Goal: Task Accomplishment & Management: Manage account settings

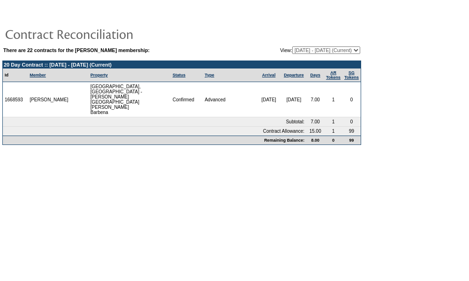
click at [315, 51] on select "[DATE] - [DATE] [DATE] - [DATE] [DATE] - [DATE] [DATE] - [DATE] [DATE] - [DATE]…" at bounding box center [326, 50] width 68 height 8
click at [292, 46] on select "[DATE] - [DATE] [DATE] - [DATE] [DATE] - [DATE] [DATE] - [DATE] [DATE] - [DATE]…" at bounding box center [326, 50] width 68 height 8
click at [301, 48] on select "[DATE] - [DATE] [DATE] - [DATE] [DATE] - [DATE] [DATE] - [DATE] [DATE] - [DATE]…" at bounding box center [326, 50] width 68 height 8
select select "123456"
click at [292, 46] on select "[DATE] - [DATE] [DATE] - [DATE] [DATE] - [DATE] [DATE] - [DATE] [DATE] - [DATE]…" at bounding box center [326, 50] width 68 height 8
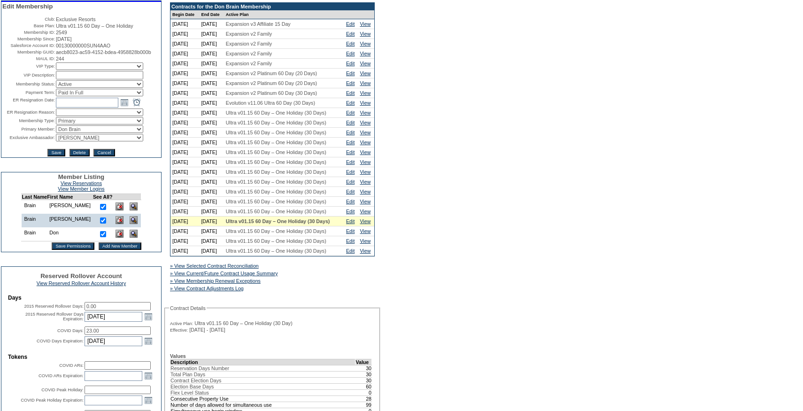
scroll to position [225, 0]
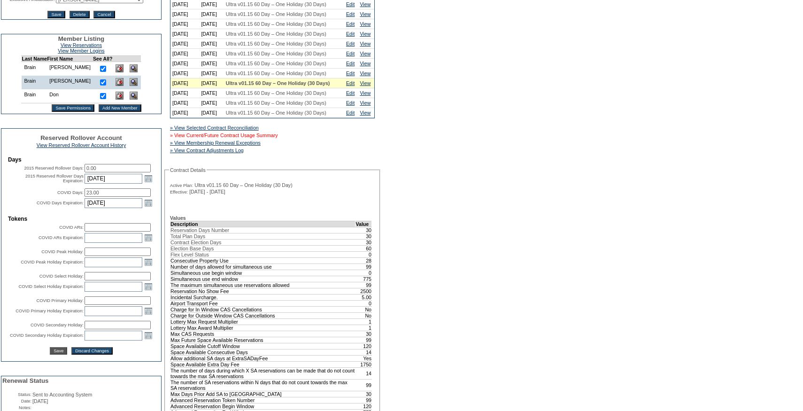
click at [278, 138] on link "» View Current/Future Contract Usage Summary" at bounding box center [224, 135] width 108 height 6
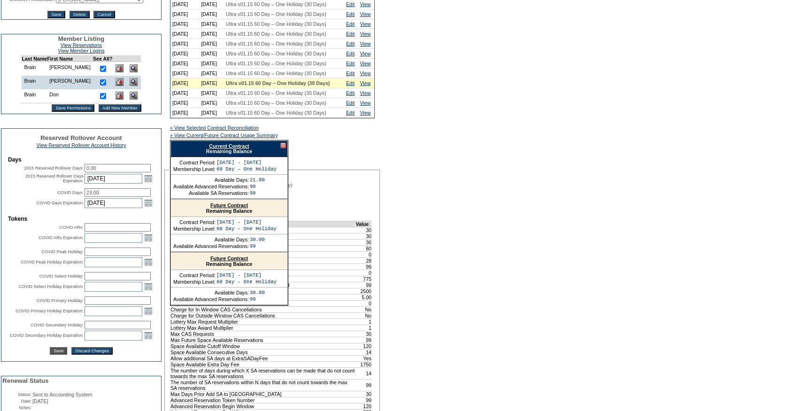
click at [231, 149] on link "Current Contract" at bounding box center [229, 146] width 40 height 6
click at [353, 76] on link "Edit" at bounding box center [350, 73] width 8 height 6
